Goal: Contribute content: Add original content to the website for others to see

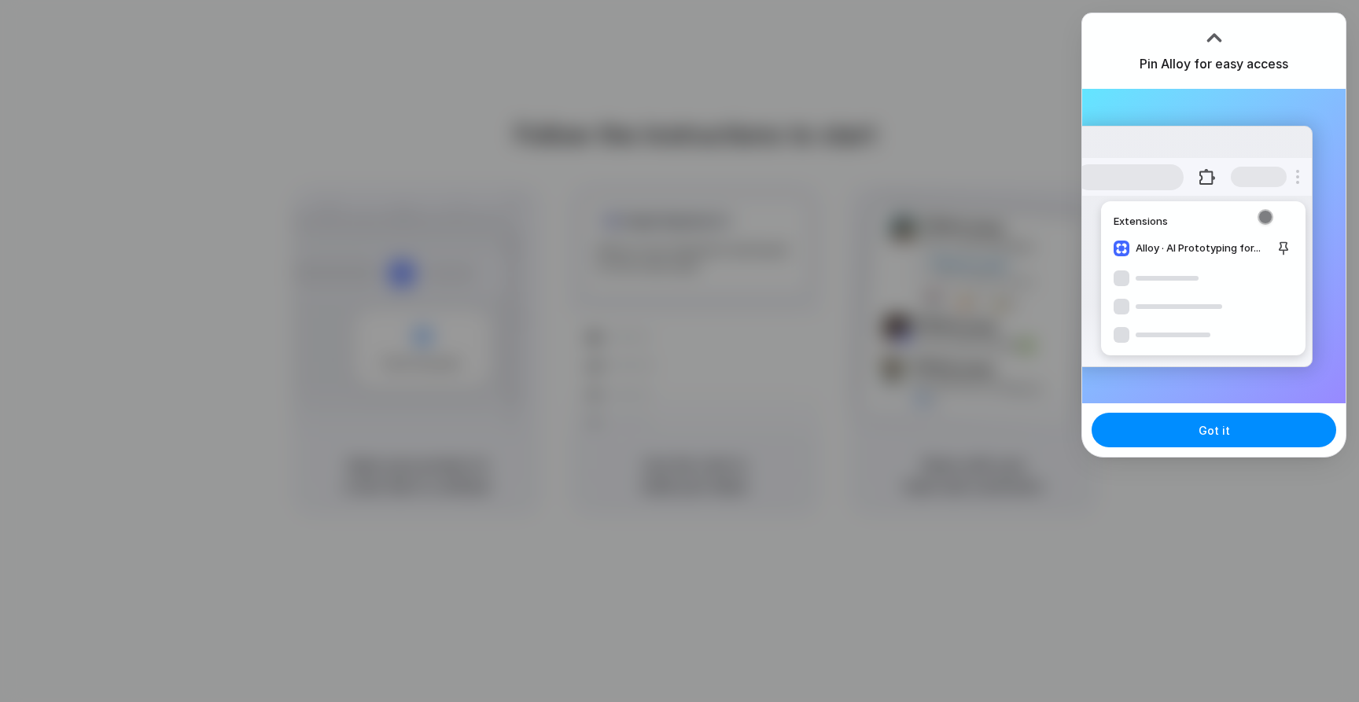
click at [1157, 141] on div "Extensions Alloy · AI Prototyping for..." at bounding box center [1194, 247] width 238 height 242
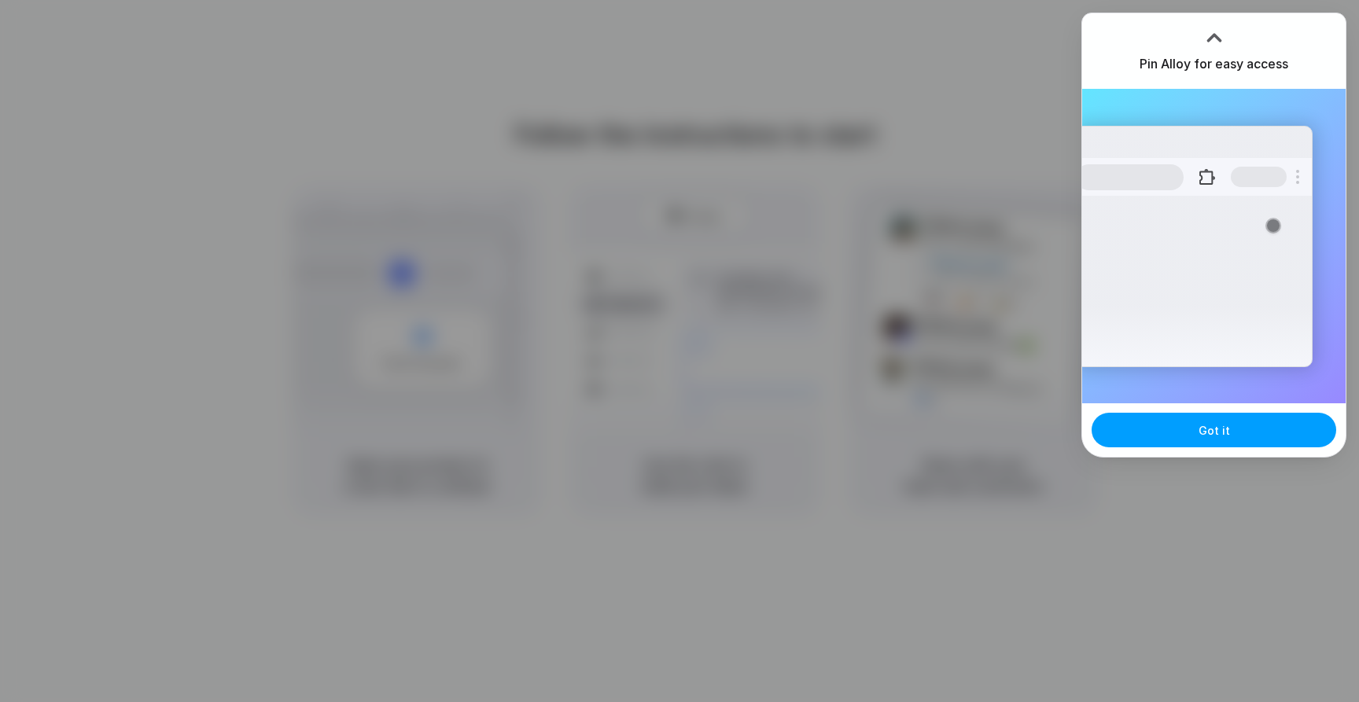
click at [1248, 433] on button "Got it" at bounding box center [1214, 430] width 245 height 35
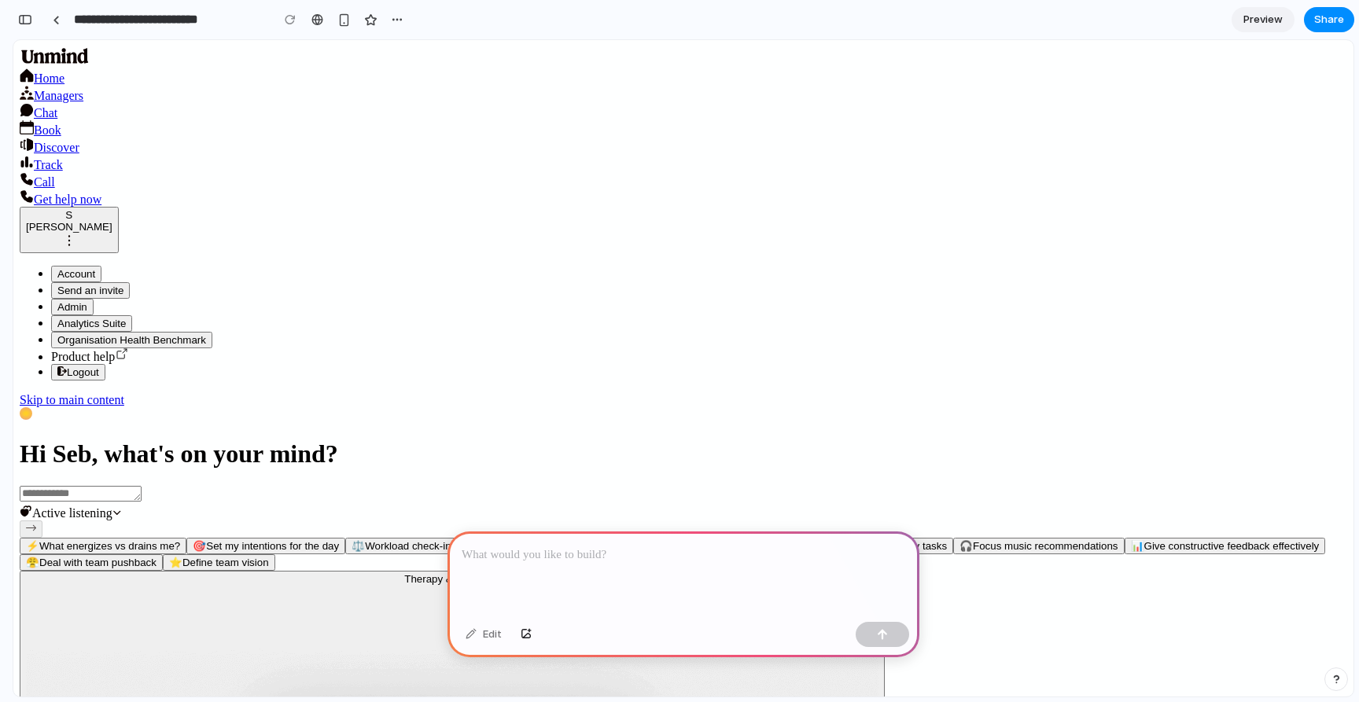
click at [500, 540] on div at bounding box center [684, 574] width 472 height 84
click at [501, 559] on p at bounding box center [684, 555] width 444 height 19
drag, startPoint x: 501, startPoint y: 559, endPoint x: 476, endPoint y: 541, distance: 31.0
click at [500, 558] on p at bounding box center [684, 555] width 444 height 19
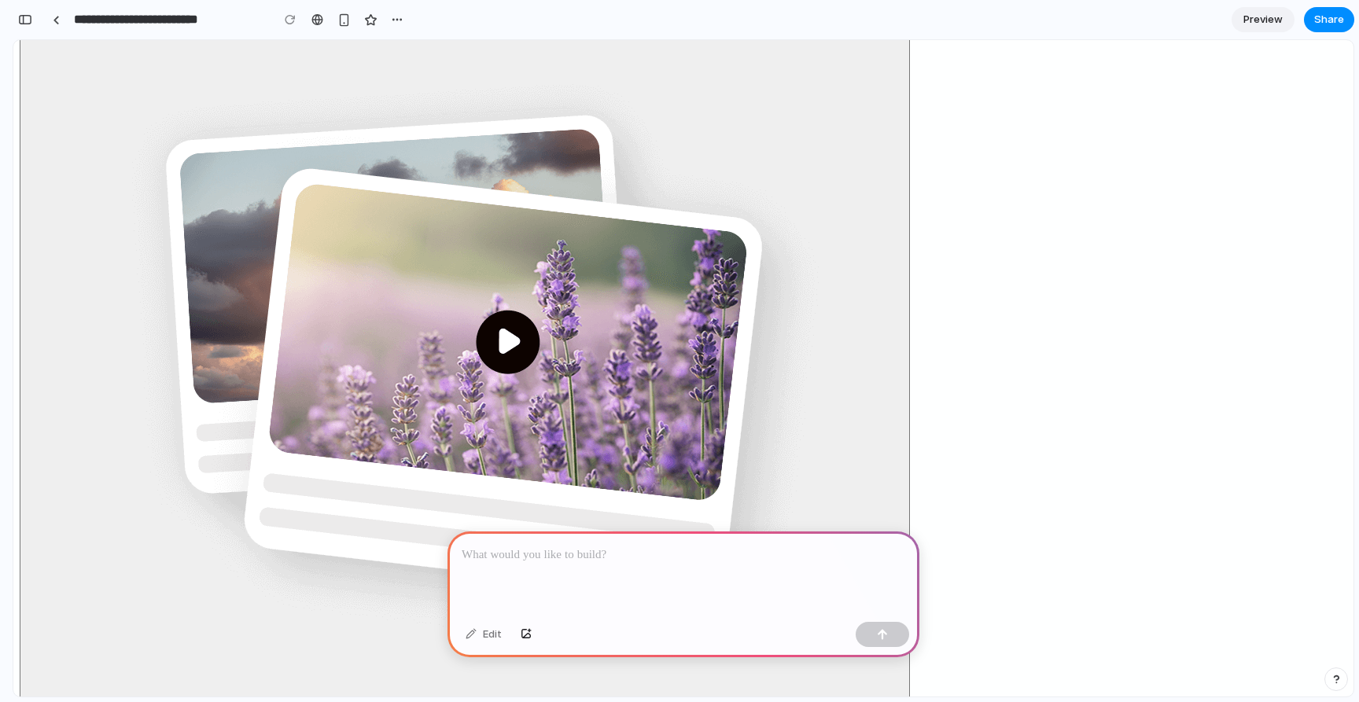
scroll to position [1159, 0]
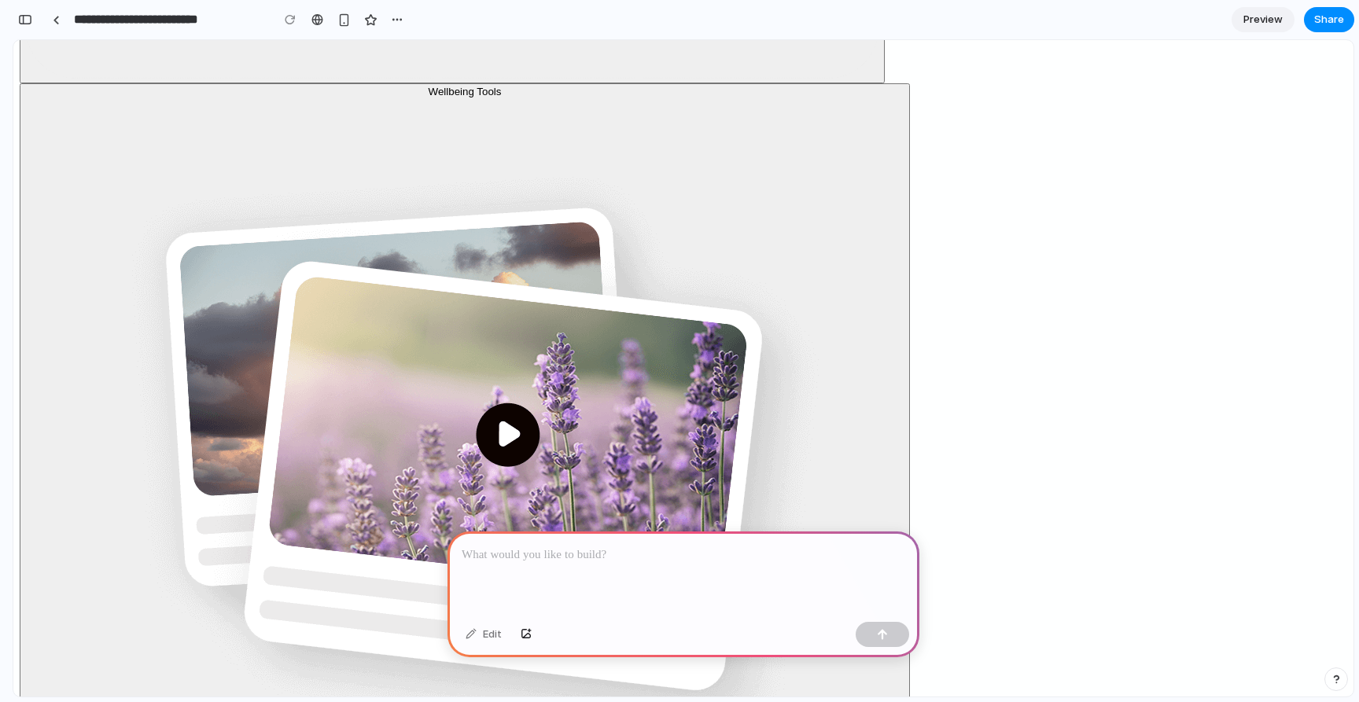
drag, startPoint x: 510, startPoint y: 606, endPoint x: 352, endPoint y: 553, distance: 165.9
click at [565, 564] on p at bounding box center [684, 555] width 444 height 19
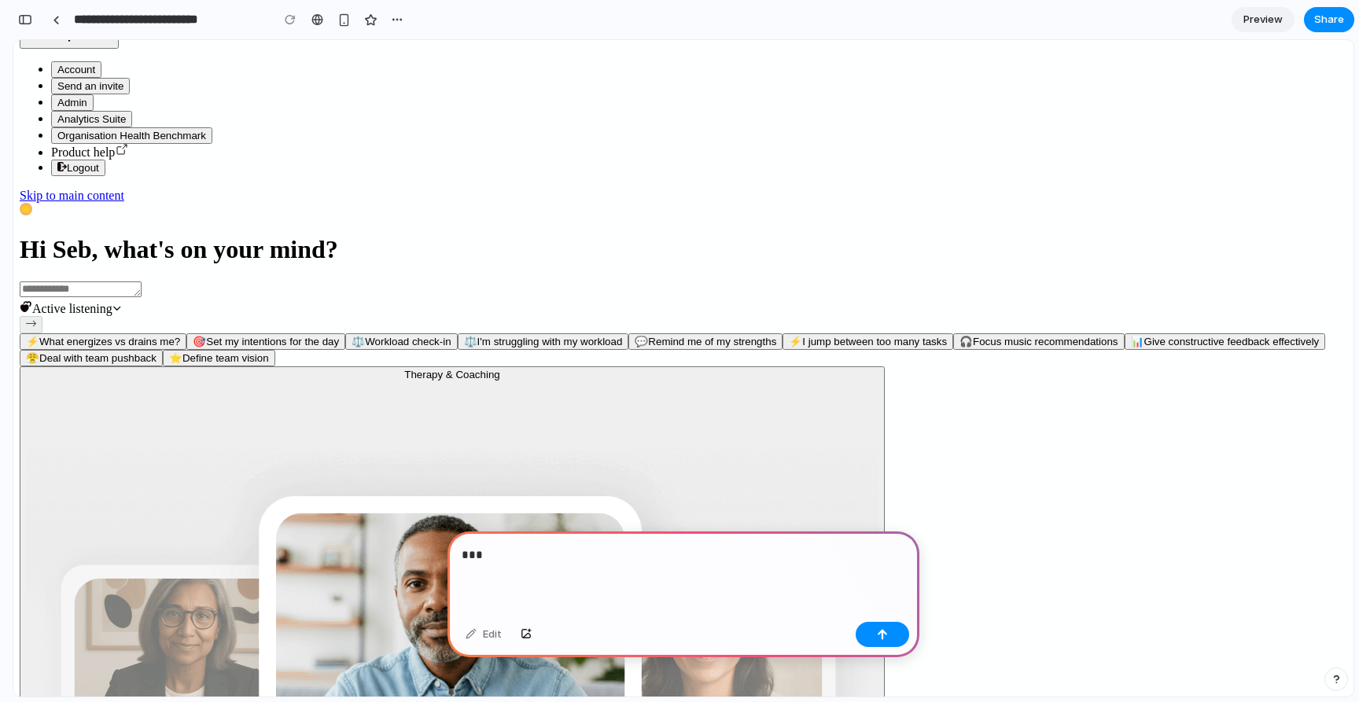
scroll to position [0, 0]
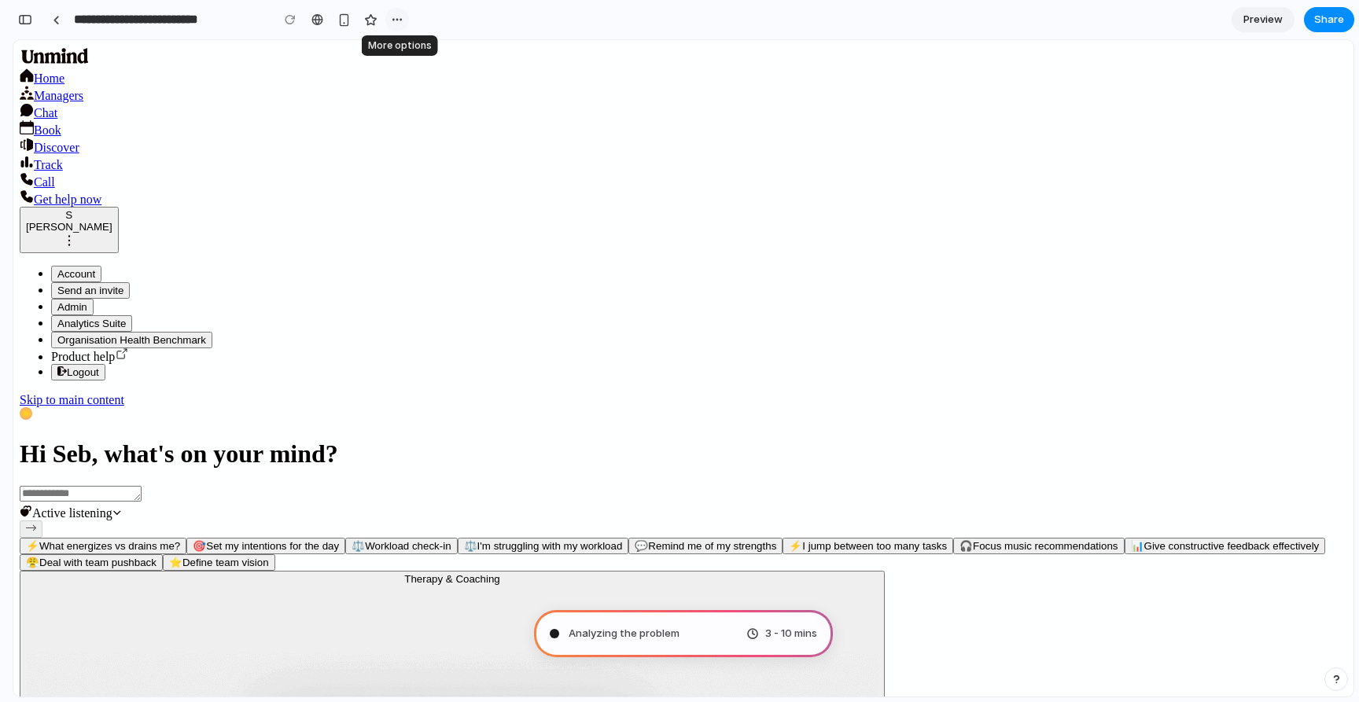
click at [396, 20] on div "button" at bounding box center [397, 19] width 13 height 13
click at [396, 20] on div "Duplicate Delete" at bounding box center [679, 351] width 1359 height 702
drag, startPoint x: 1351, startPoint y: 94, endPoint x: 1360, endPoint y: 89, distance: 9.9
drag, startPoint x: 895, startPoint y: 14, endPoint x: 892, endPoint y: 24, distance: 10.0
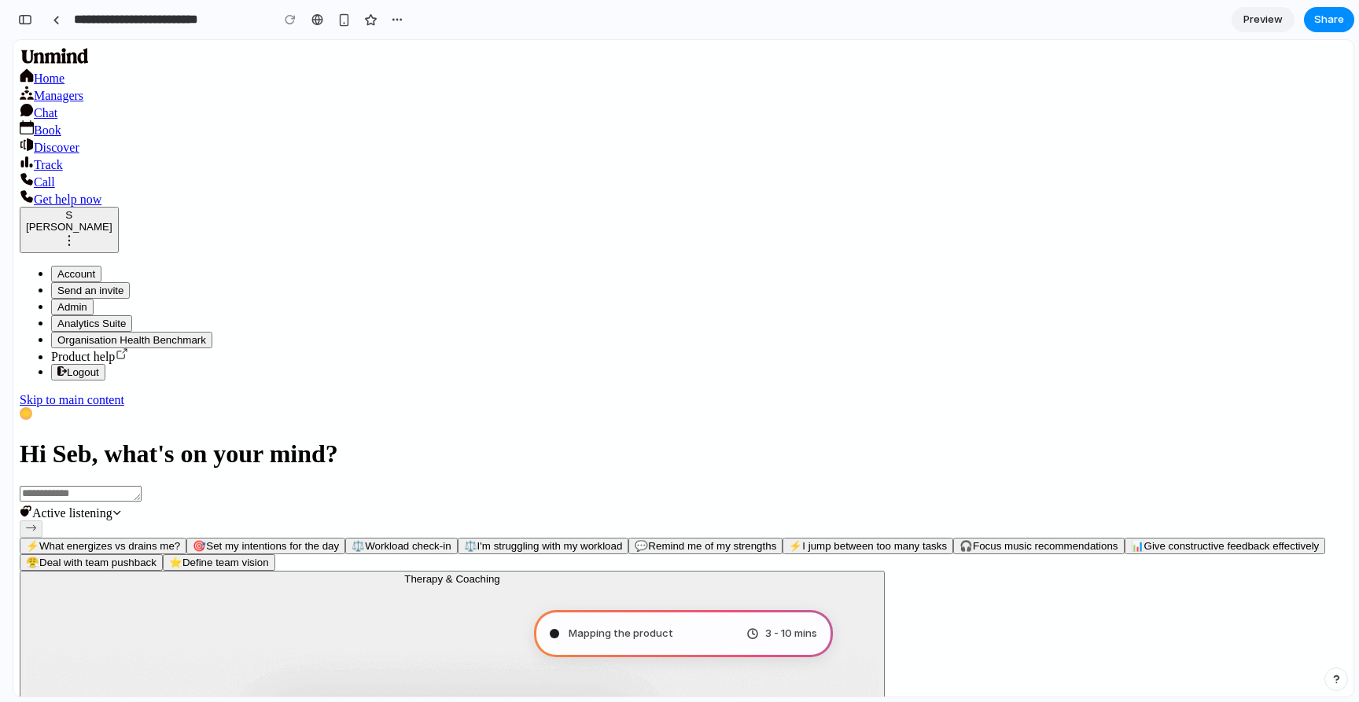
click at [895, 14] on section "**********" at bounding box center [684, 19] width 1342 height 39
type input "**********"
